Goal: Information Seeking & Learning: Understand process/instructions

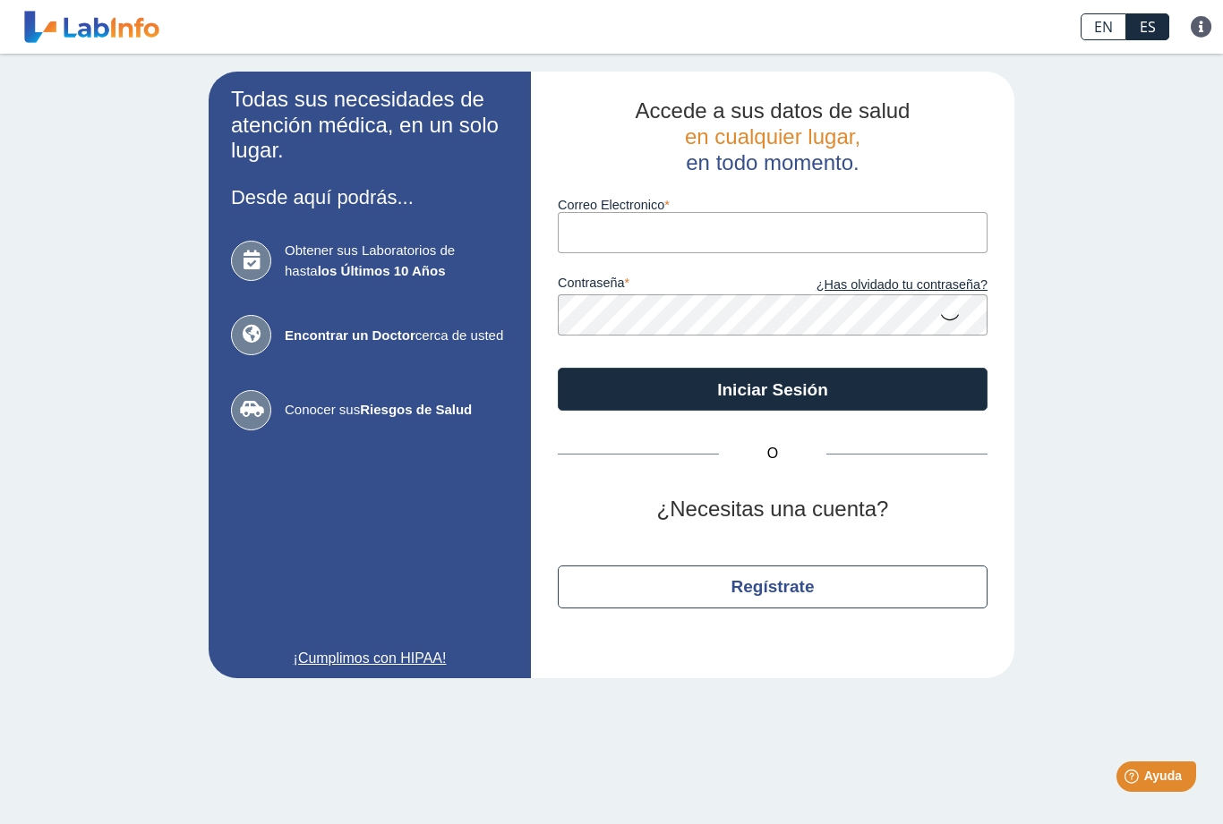
click at [719, 243] on input "Correo Electronico" at bounding box center [773, 232] width 430 height 40
click at [655, 234] on input "[EMAIL_ADDRESS][DOMAIN_NAME]" at bounding box center [773, 232] width 430 height 40
click at [773, 389] on button "Iniciar Sesión" at bounding box center [773, 389] width 430 height 43
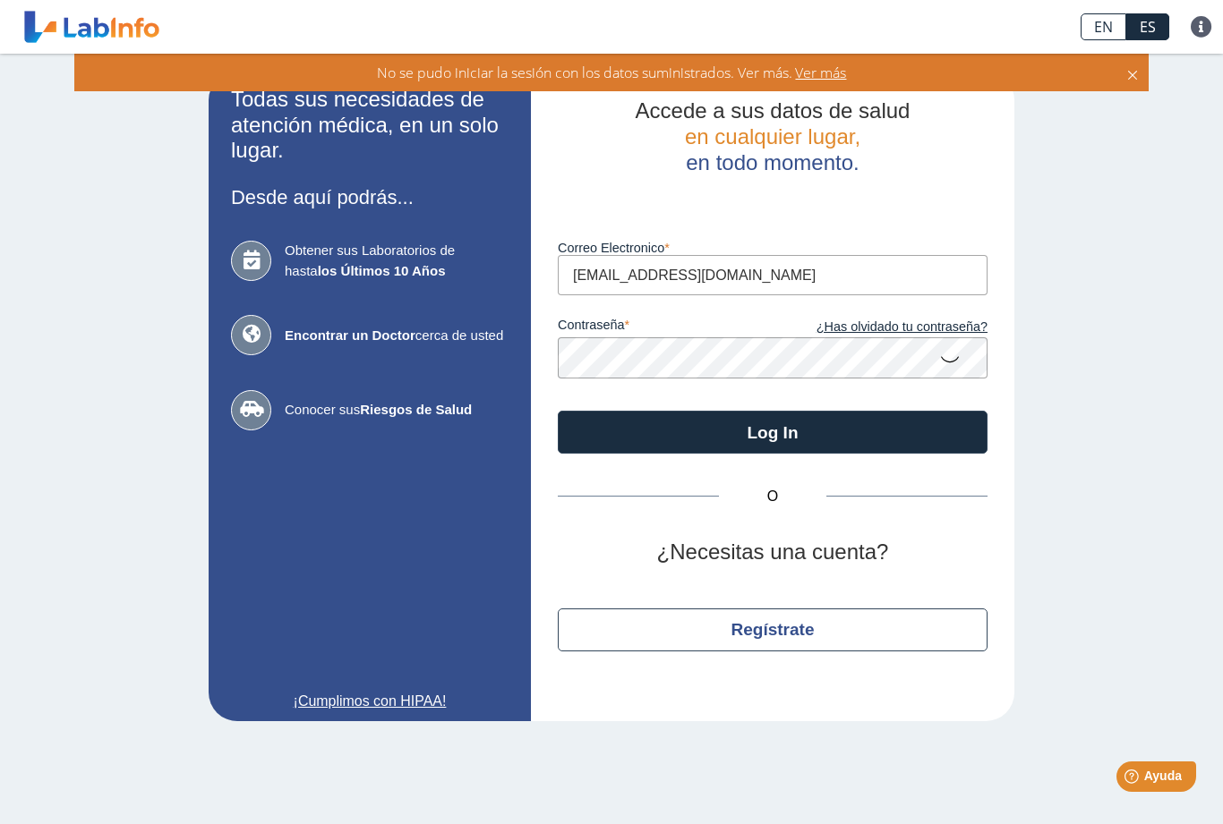
click at [836, 429] on button "Log In" at bounding box center [773, 432] width 430 height 43
click at [261, 269] on icon at bounding box center [251, 261] width 40 height 40
click at [378, 278] on b "los Últimos 10 Años" at bounding box center [382, 270] width 128 height 15
click at [881, 268] on input "[EMAIL_ADDRESS][DOMAIN_NAME]" at bounding box center [773, 275] width 430 height 40
click at [1125, 81] on div "No se pudo iniciar la sesión con los datos suministrados. Ver más. Ver más" at bounding box center [611, 73] width 1056 height 20
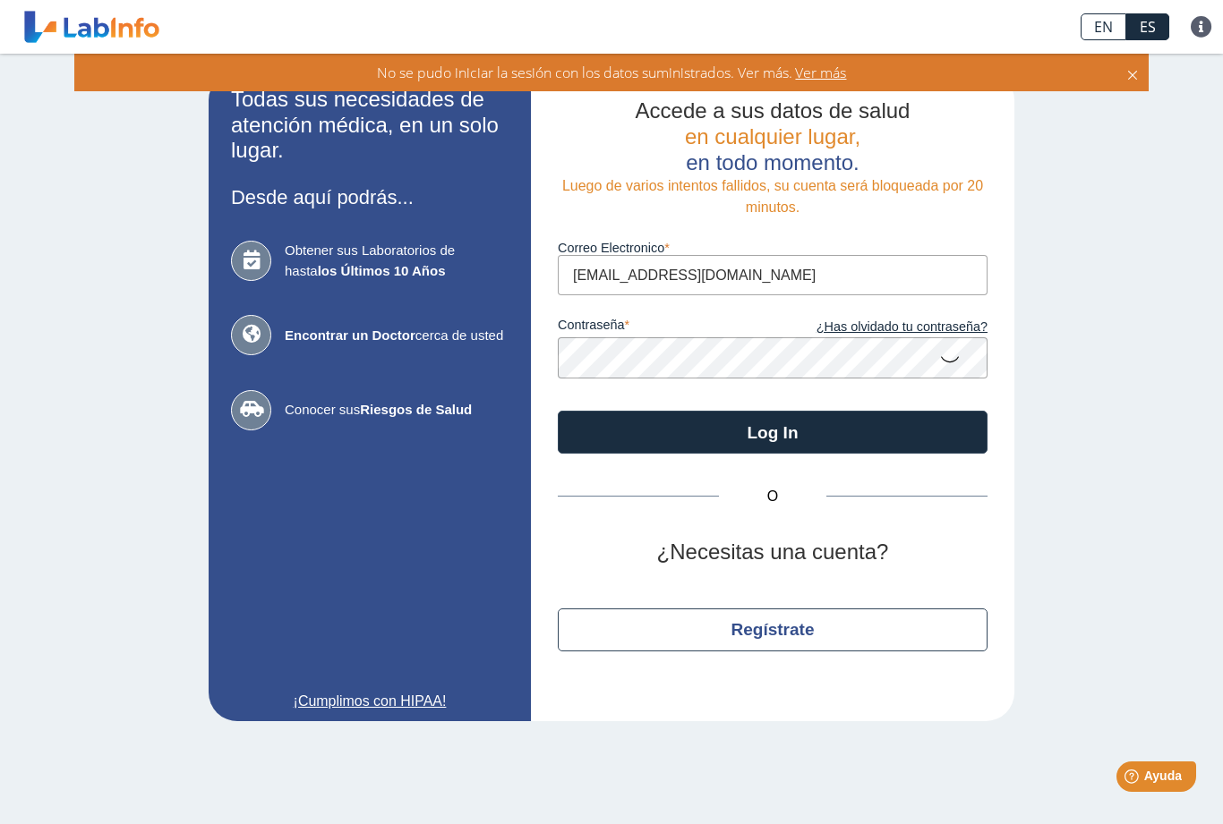
click at [1139, 72] on icon at bounding box center [1132, 73] width 14 height 20
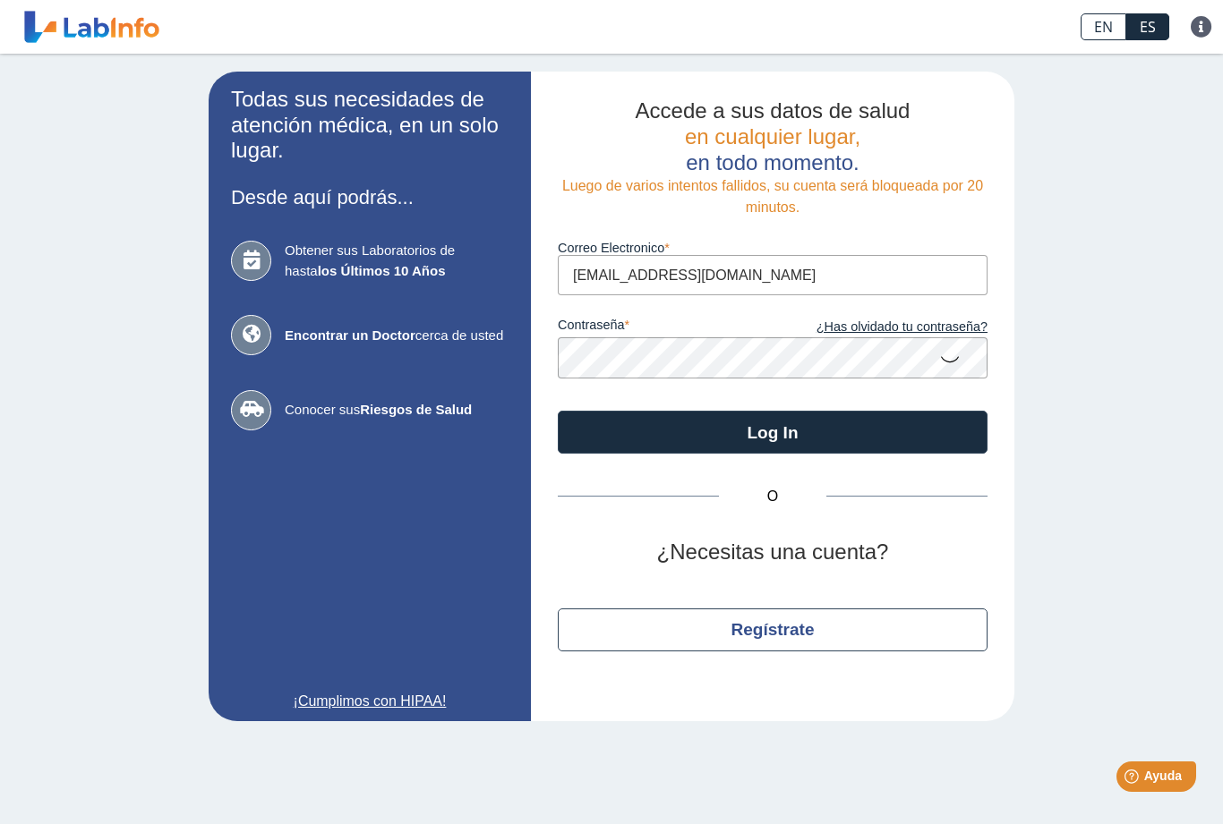
click at [904, 285] on input "[EMAIL_ADDRESS][DOMAIN_NAME]" at bounding box center [773, 275] width 430 height 40
type input "c"
type input "[EMAIL_ADDRESS][DOMAIN_NAME]"
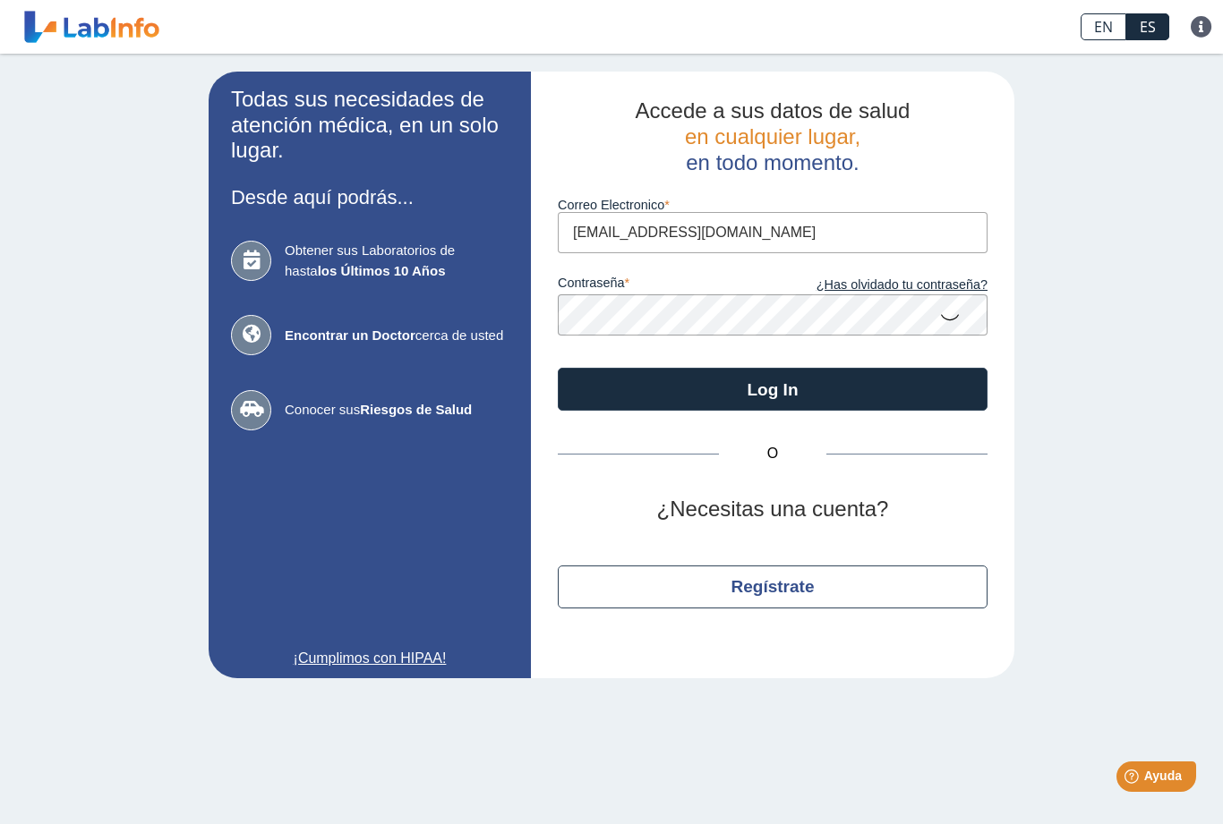
click at [791, 382] on button "Log In" at bounding box center [773, 389] width 430 height 43
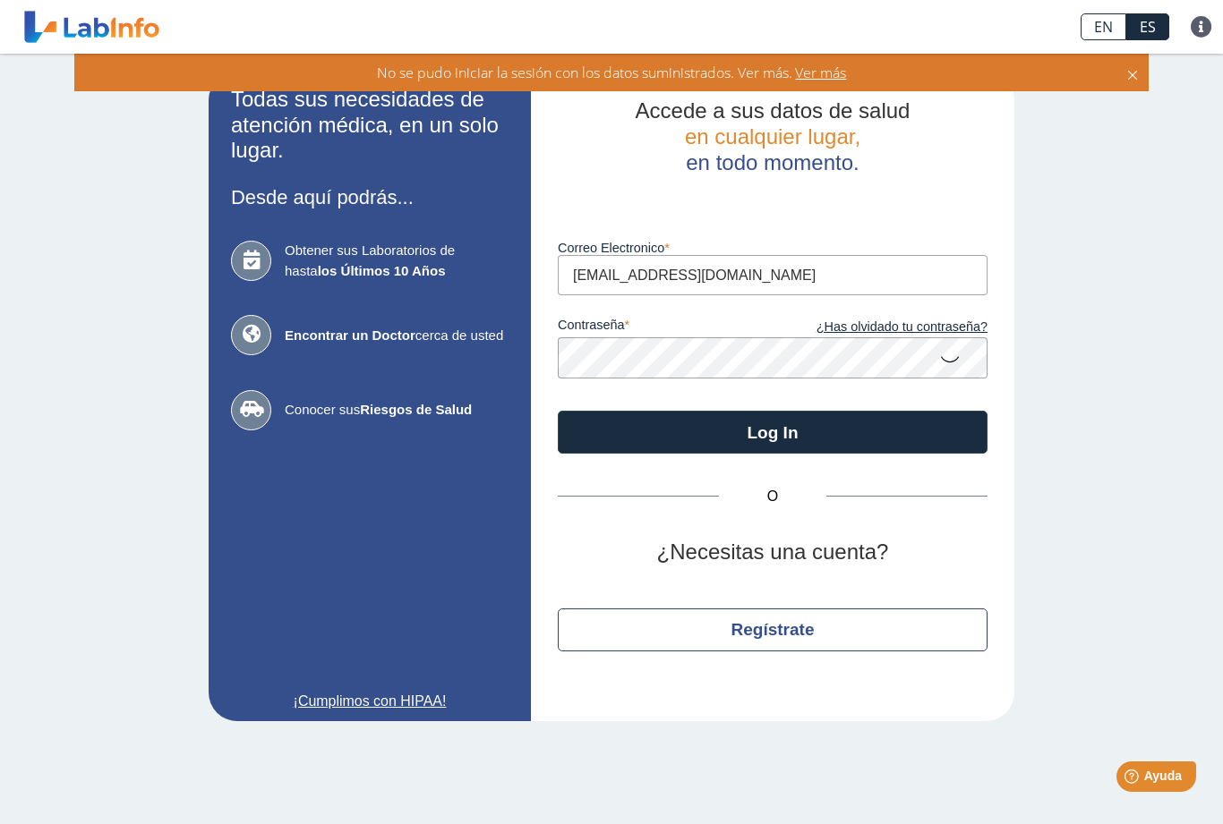
click at [860, 432] on button "Log In" at bounding box center [773, 432] width 430 height 43
click at [1146, 772] on span "Ayuda" at bounding box center [1163, 776] width 38 height 14
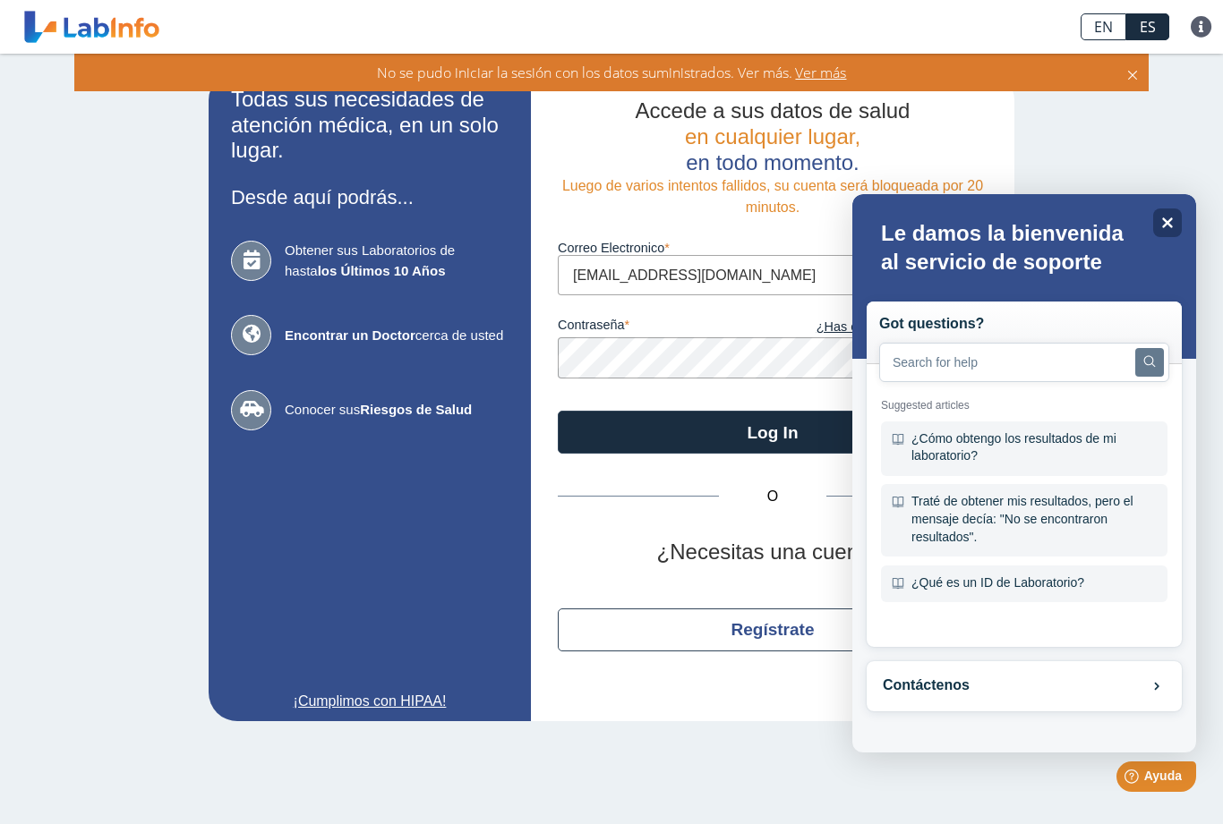
click at [972, 445] on div "¿Cómo obtengo los resultados de mi laboratorio?" at bounding box center [1024, 449] width 286 height 55
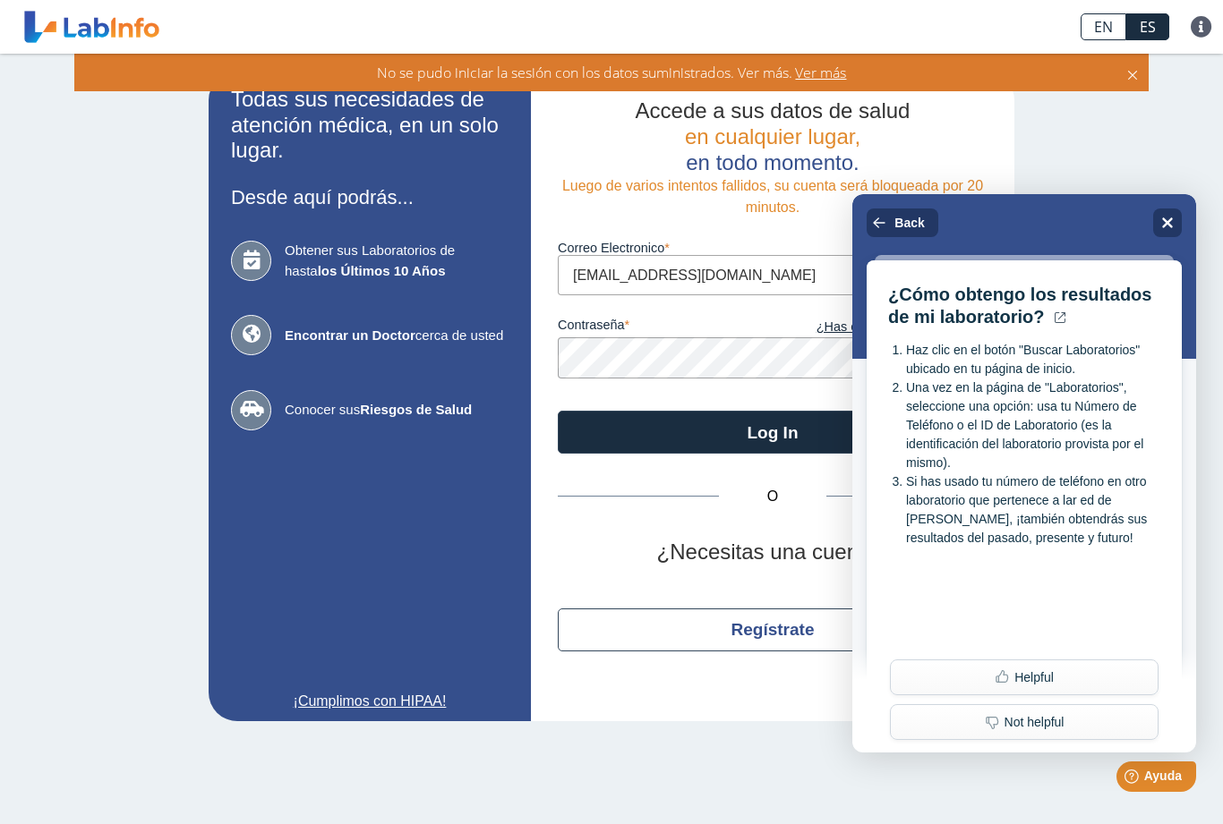
click at [245, 265] on icon at bounding box center [251, 261] width 40 height 40
click at [1047, 673] on button "Helpful" at bounding box center [1024, 678] width 269 height 36
click at [886, 216] on icon at bounding box center [879, 223] width 14 height 14
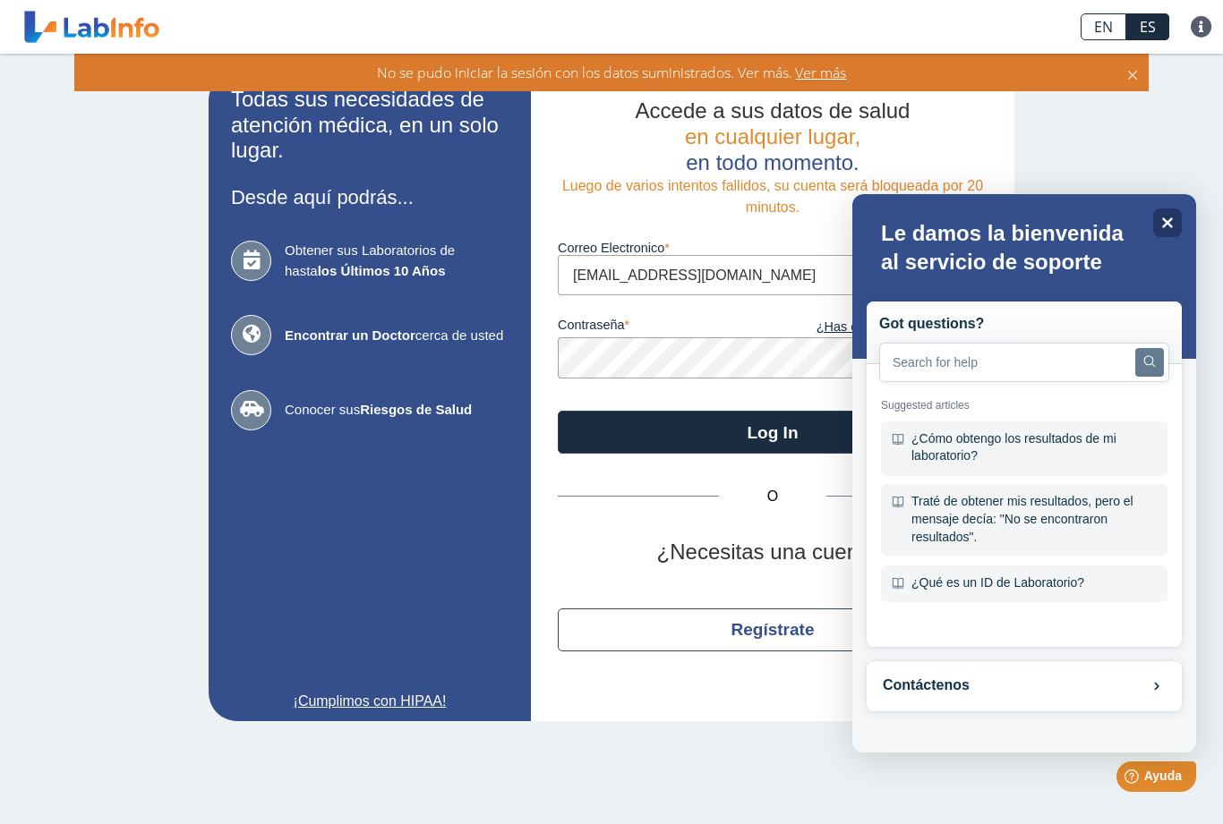
click at [1172, 231] on div "Close" at bounding box center [1167, 223] width 29 height 29
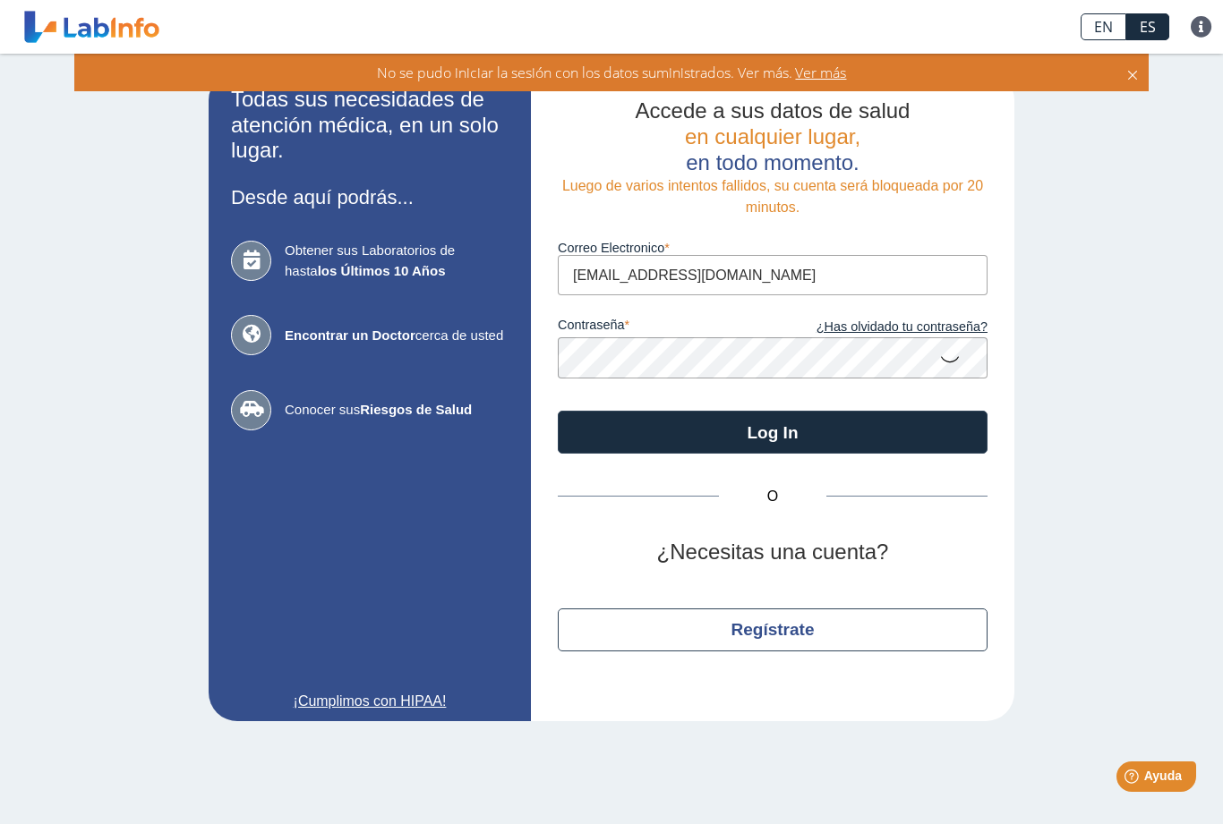
click at [1131, 82] on icon at bounding box center [1132, 73] width 14 height 20
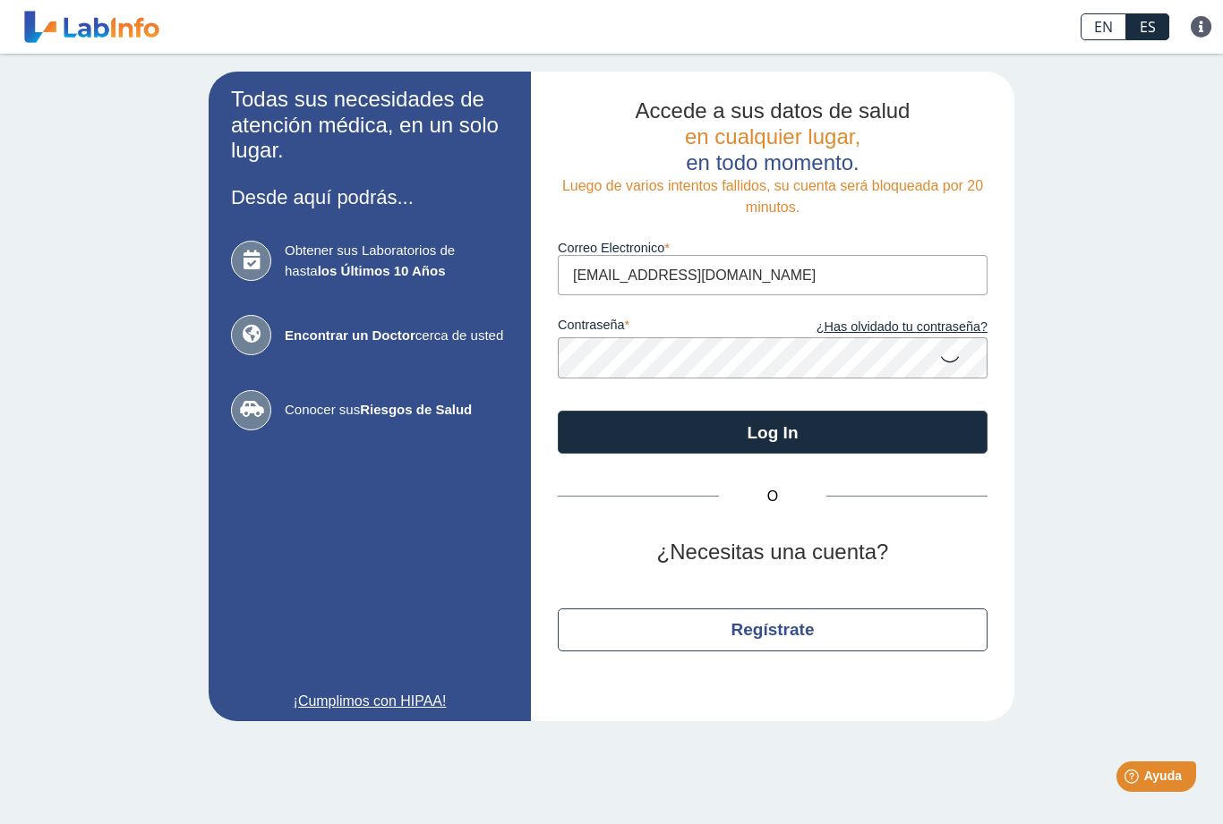
click at [1147, 771] on span "Ayuda" at bounding box center [1163, 776] width 38 height 14
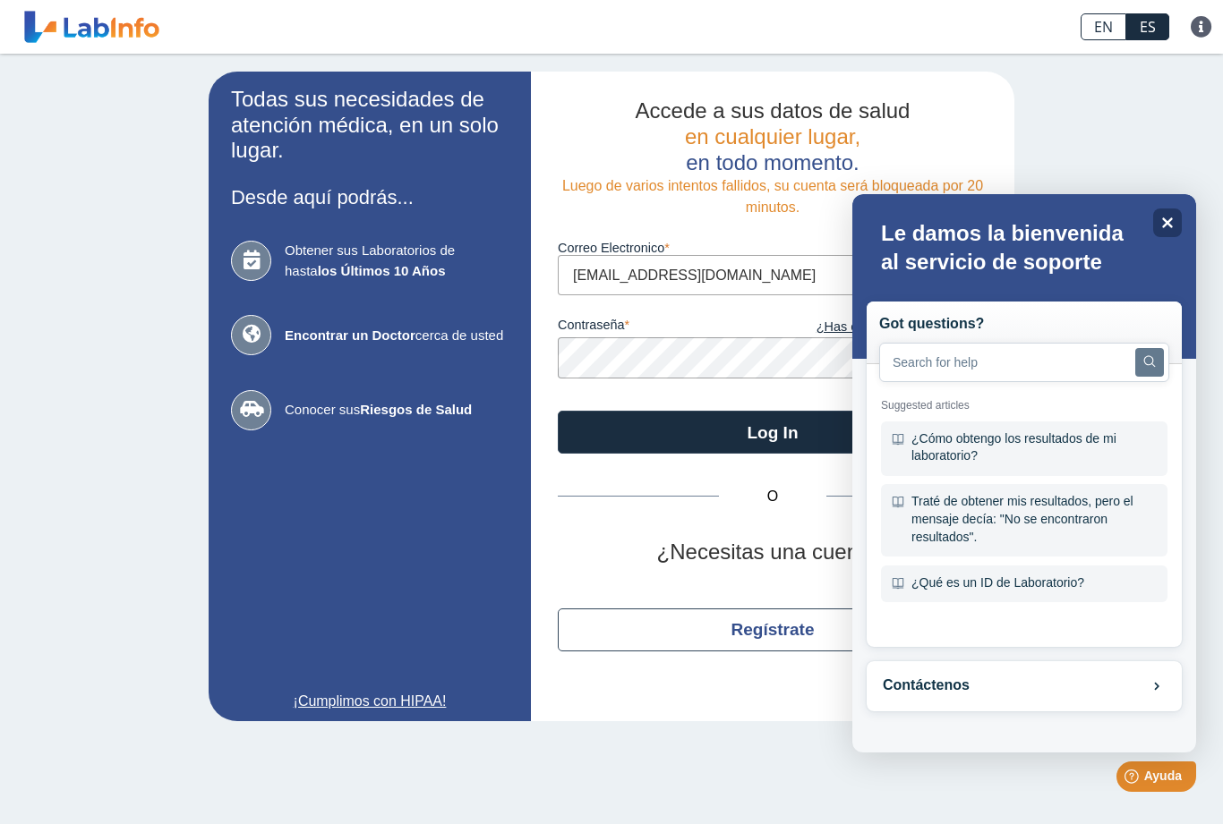
click at [1153, 367] on icon "Search" at bounding box center [1150, 361] width 12 height 12
click at [1149, 368] on icon "Search" at bounding box center [1149, 361] width 13 height 13
click at [902, 449] on span at bounding box center [898, 450] width 13 height 35
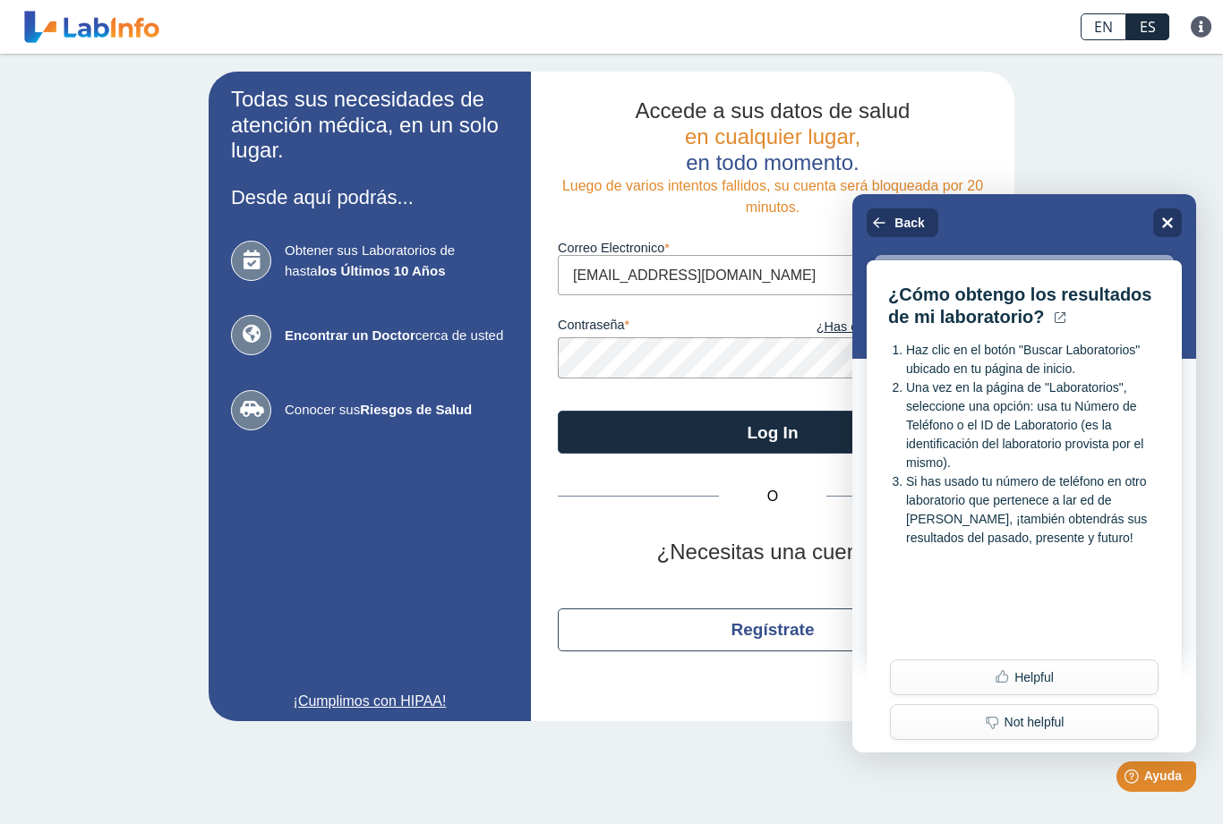
click at [243, 263] on icon at bounding box center [251, 261] width 40 height 40
click at [248, 270] on icon at bounding box center [251, 261] width 40 height 40
click at [247, 269] on icon at bounding box center [251, 261] width 40 height 40
click at [242, 328] on icon at bounding box center [251, 335] width 40 height 40
click at [243, 269] on icon at bounding box center [251, 261] width 40 height 40
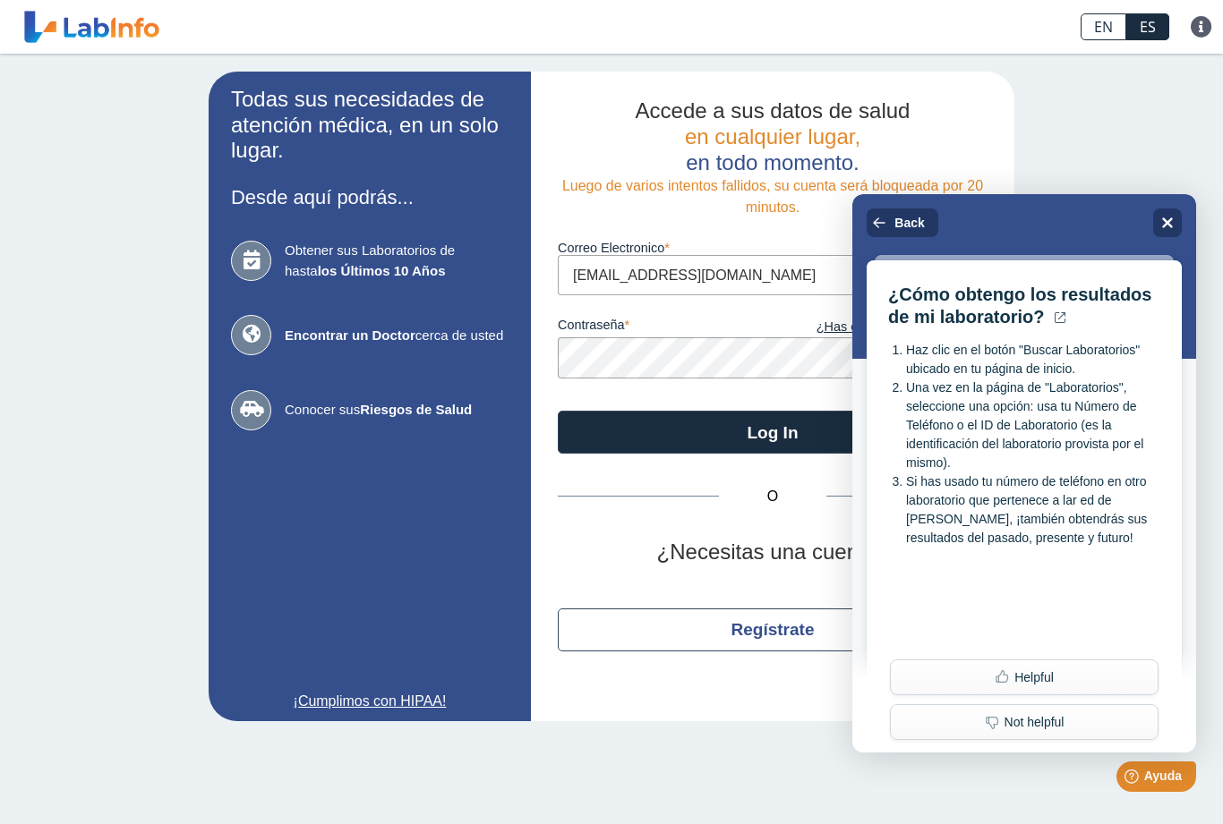
click at [1162, 231] on div "Close" at bounding box center [1167, 223] width 29 height 29
